Goal: Information Seeking & Learning: Check status

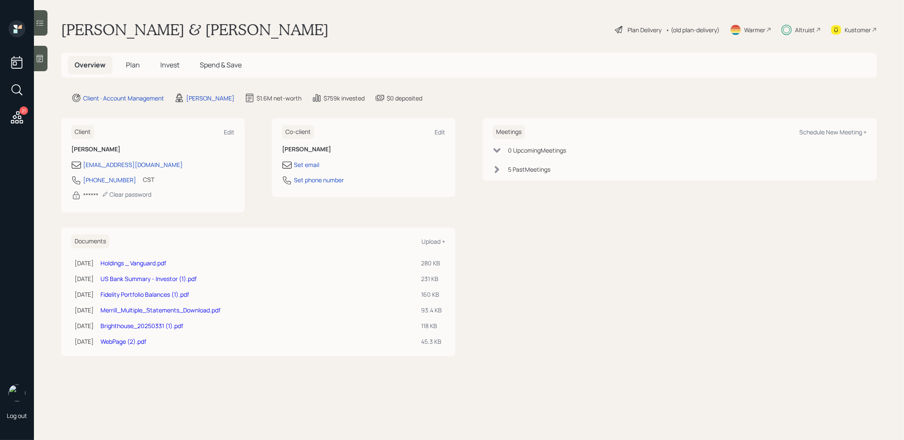
click at [168, 64] on span "Invest" at bounding box center [169, 64] width 19 height 9
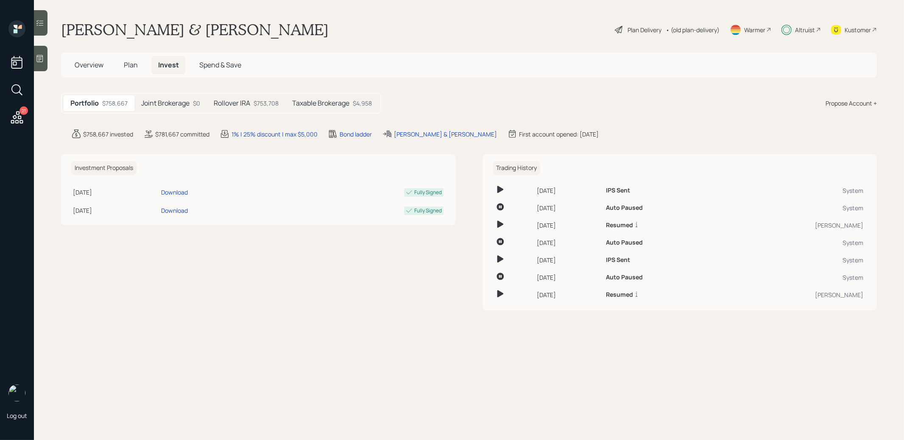
click at [244, 104] on h5 "Rollover IRA" at bounding box center [232, 103] width 36 height 8
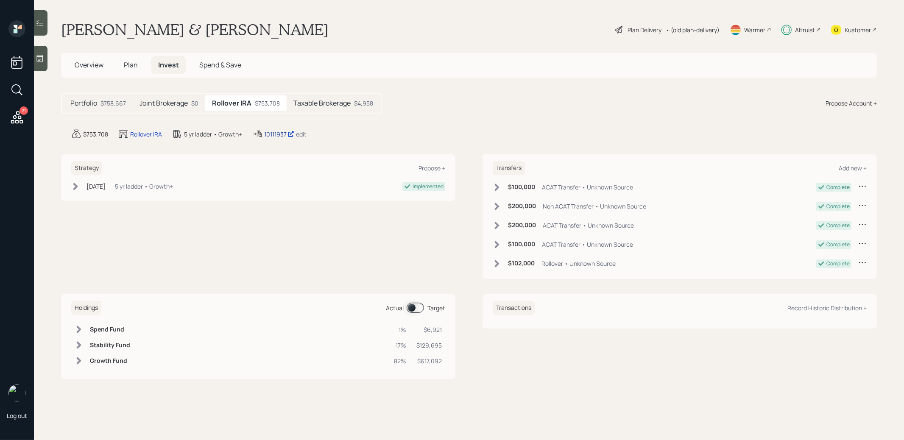
click at [271, 133] on div "10111937" at bounding box center [279, 134] width 30 height 9
click at [125, 66] on span "Plan" at bounding box center [131, 64] width 14 height 9
